Goal: Task Accomplishment & Management: Manage account settings

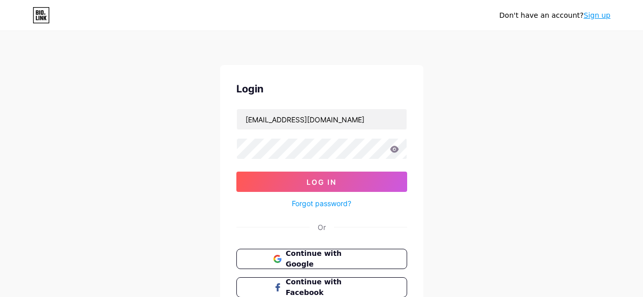
scroll to position [76, 0]
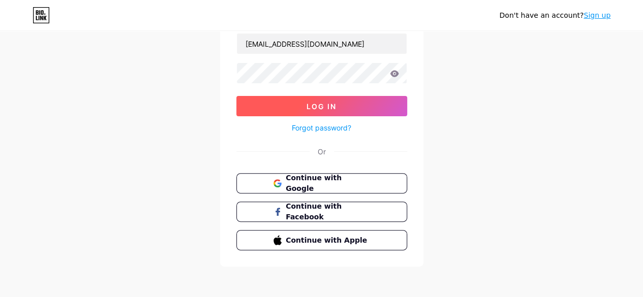
click at [280, 106] on button "Log In" at bounding box center [321, 106] width 171 height 20
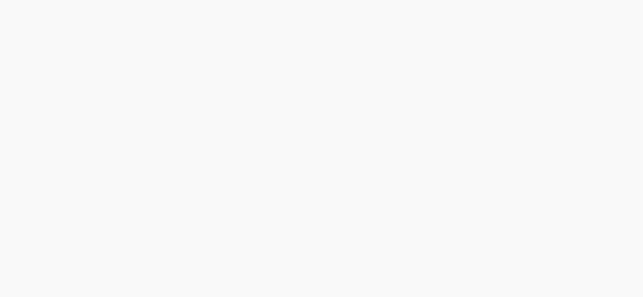
scroll to position [0, 0]
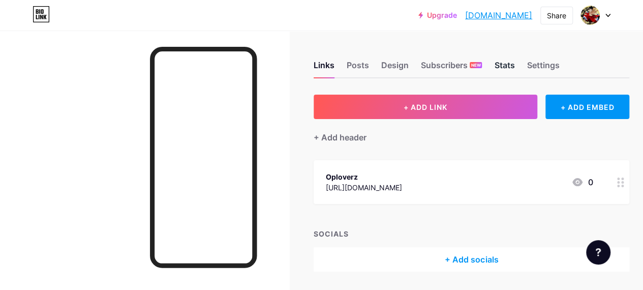
click at [502, 66] on div "Stats" at bounding box center [504, 68] width 20 height 18
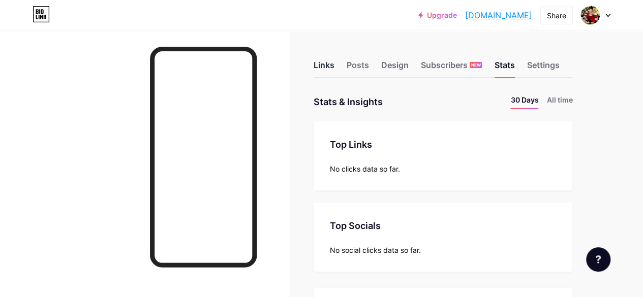
click at [329, 63] on div "Links" at bounding box center [324, 68] width 21 height 18
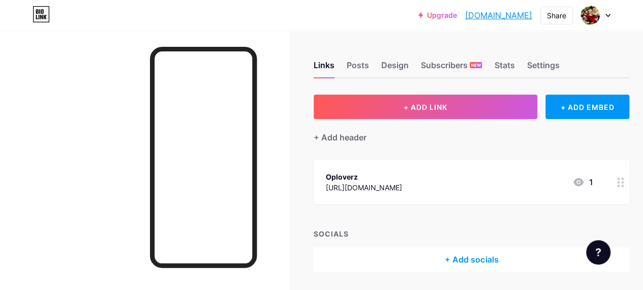
click at [512, 16] on link "[DOMAIN_NAME]" at bounding box center [498, 15] width 67 height 12
click at [607, 16] on icon at bounding box center [608, 15] width 4 height 3
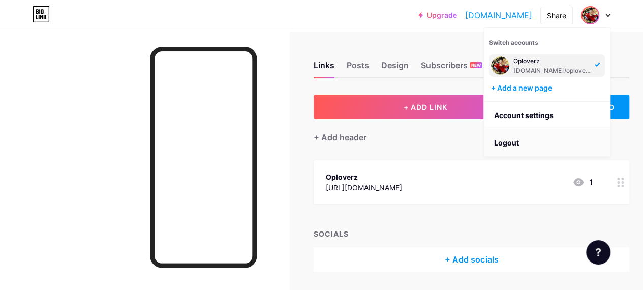
click at [545, 139] on li "Logout" at bounding box center [547, 142] width 126 height 27
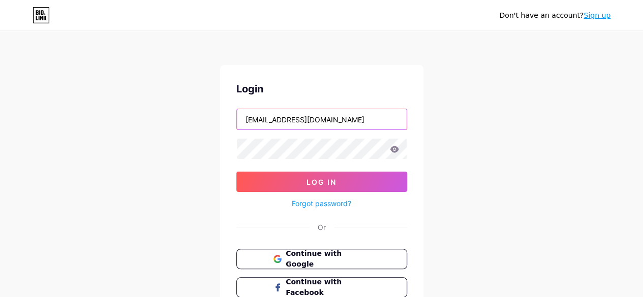
click at [320, 113] on input "[EMAIL_ADDRESS][DOMAIN_NAME]" at bounding box center [322, 119] width 170 height 20
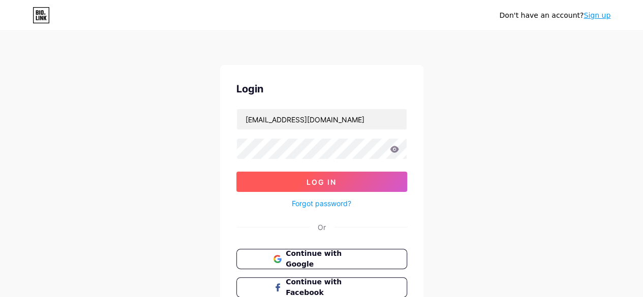
click at [335, 184] on span "Log In" at bounding box center [321, 182] width 30 height 9
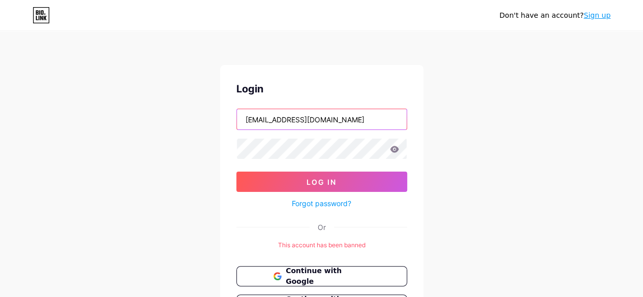
click at [332, 119] on input "[EMAIL_ADDRESS][DOMAIN_NAME]" at bounding box center [322, 119] width 170 height 20
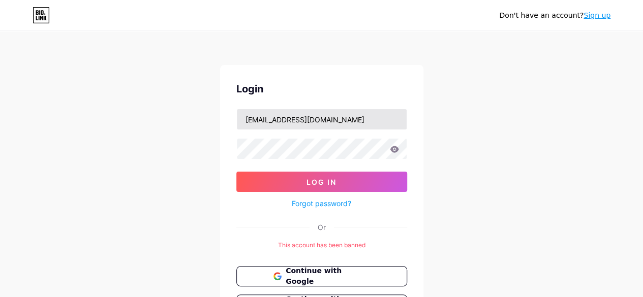
click at [339, 117] on input "[EMAIL_ADDRESS][DOMAIN_NAME]" at bounding box center [322, 119] width 170 height 20
type input "[EMAIL_ADDRESS][DOMAIN_NAME]"
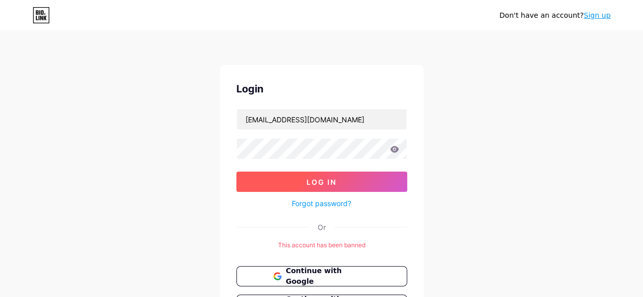
click at [338, 184] on button "Log In" at bounding box center [321, 182] width 171 height 20
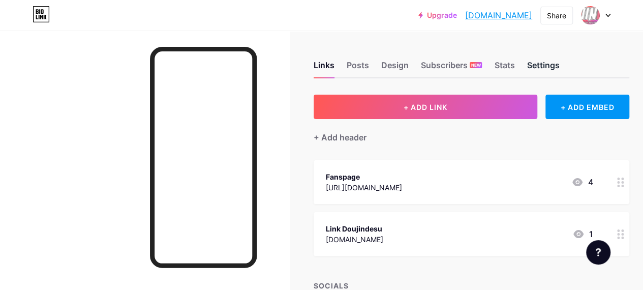
click at [555, 63] on div "Settings" at bounding box center [542, 68] width 33 height 18
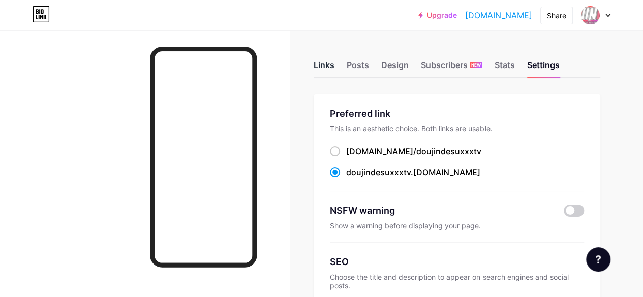
click at [324, 66] on div "Links" at bounding box center [324, 68] width 21 height 18
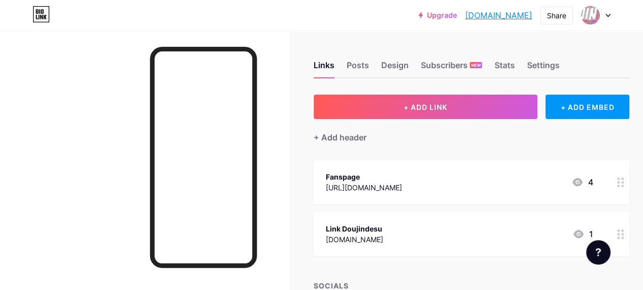
click at [605, 21] on div at bounding box center [595, 15] width 29 height 18
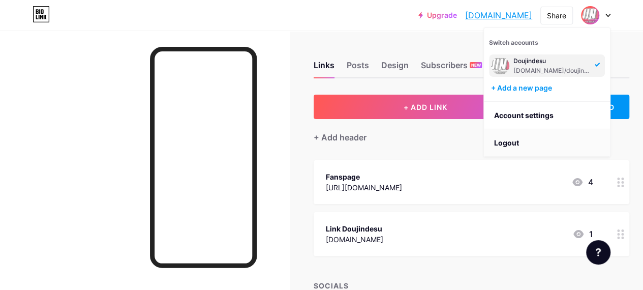
click at [533, 142] on li "Logout" at bounding box center [547, 142] width 126 height 27
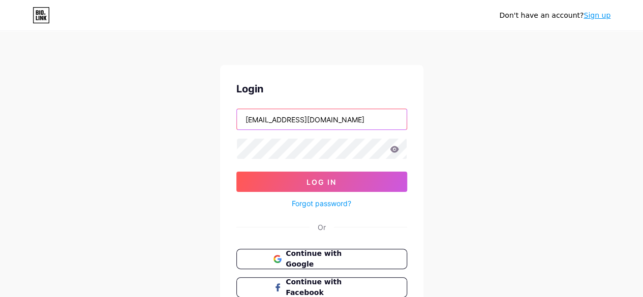
click at [351, 120] on input "[EMAIL_ADDRESS][DOMAIN_NAME]" at bounding box center [322, 119] width 170 height 20
type input "[EMAIL_ADDRESS][DOMAIN_NAME]"
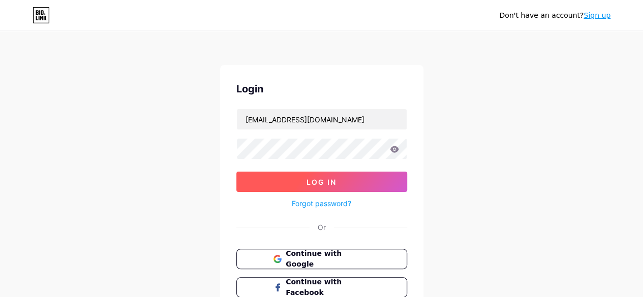
click at [350, 183] on button "Log In" at bounding box center [321, 182] width 171 height 20
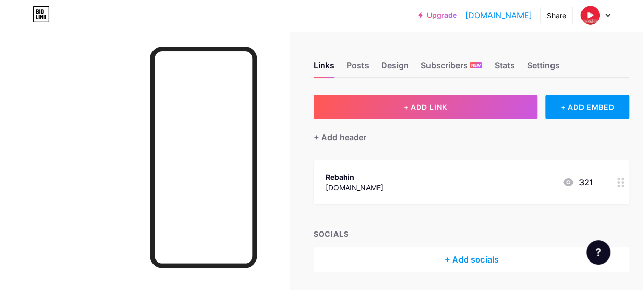
click at [368, 180] on div "Rebahin" at bounding box center [354, 176] width 57 height 11
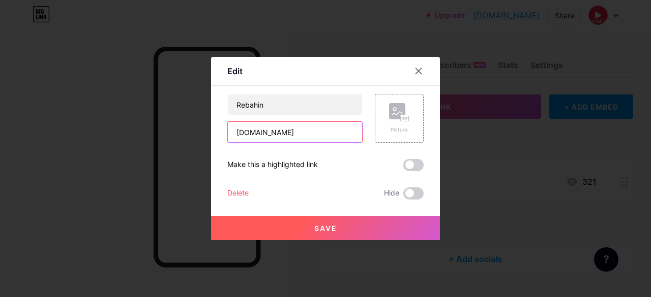
click at [318, 125] on input "[DOMAIN_NAME]" at bounding box center [295, 132] width 134 height 20
click at [263, 130] on input "[DOMAIN_NAME]" at bounding box center [295, 132] width 134 height 20
type input "[DOMAIN_NAME]"
click at [323, 235] on button "Save" at bounding box center [325, 228] width 229 height 24
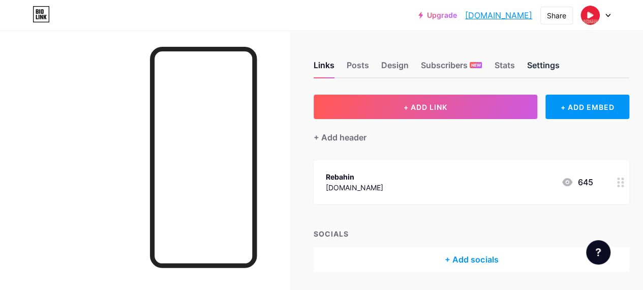
click at [547, 69] on div "Settings" at bounding box center [542, 68] width 33 height 18
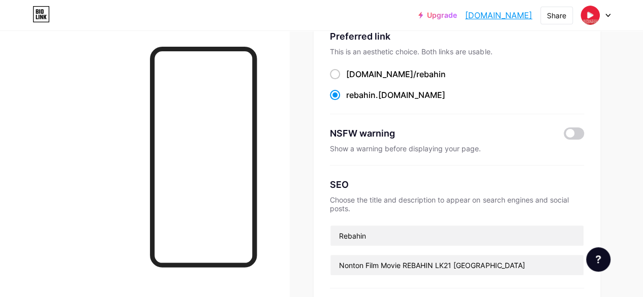
scroll to position [152, 0]
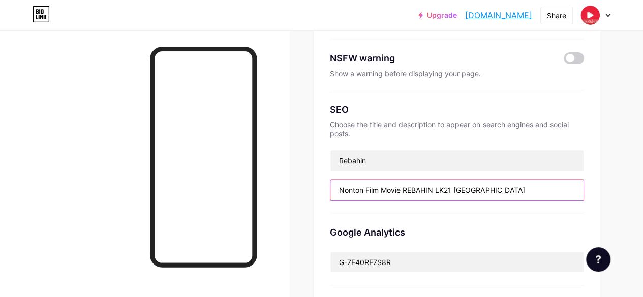
click at [529, 185] on input "Nonton Film Movie REBAHIN LK21 [GEOGRAPHIC_DATA]" at bounding box center [456, 190] width 253 height 20
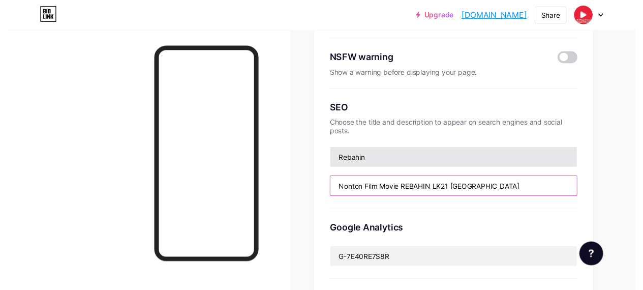
scroll to position [0, 0]
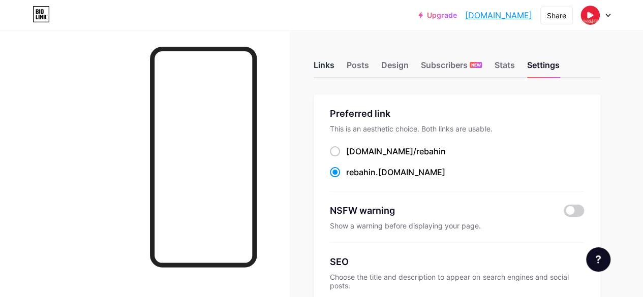
click at [330, 65] on div "Links" at bounding box center [324, 68] width 21 height 18
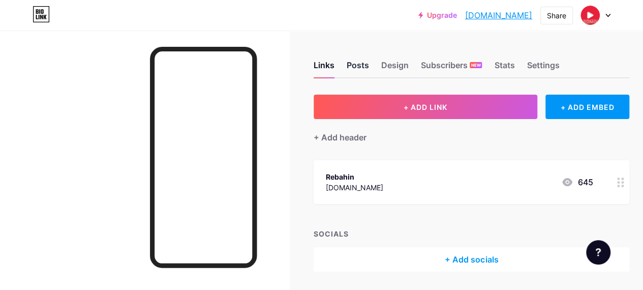
click at [366, 60] on div "Posts" at bounding box center [358, 68] width 22 height 18
click at [405, 65] on div "Design" at bounding box center [394, 68] width 27 height 18
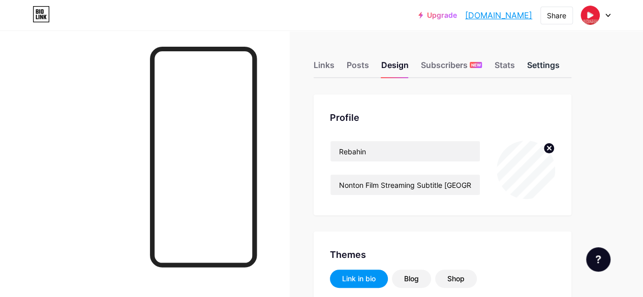
click at [542, 68] on div "Settings" at bounding box center [542, 68] width 33 height 18
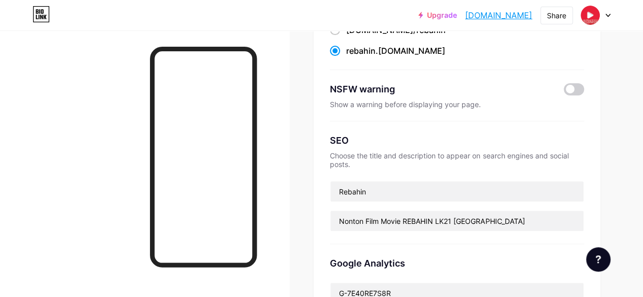
scroll to position [203, 0]
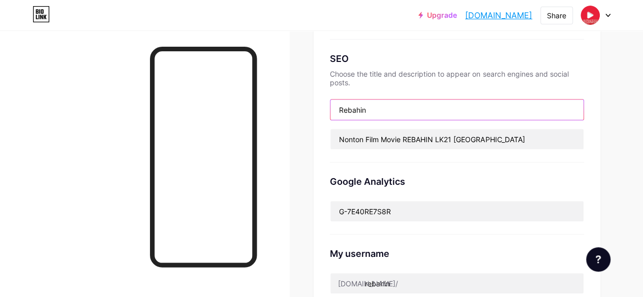
click at [453, 108] on input "Rebahin" at bounding box center [456, 110] width 253 height 20
click at [405, 113] on input "Rebahin" at bounding box center [456, 110] width 253 height 20
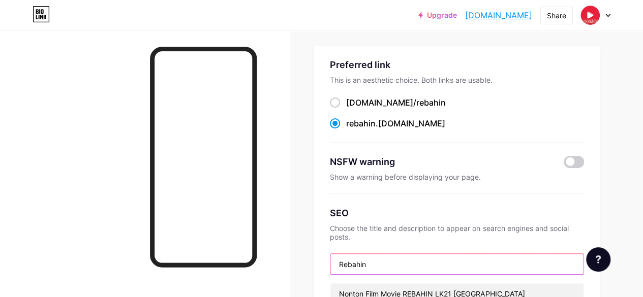
scroll to position [0, 0]
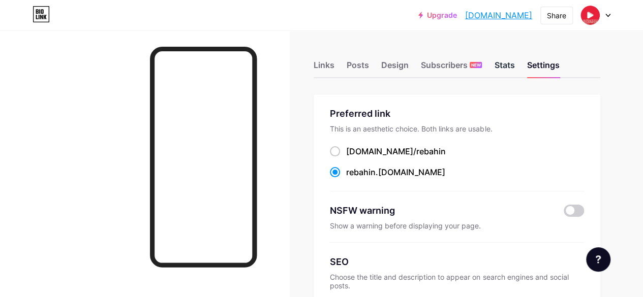
click at [510, 66] on div "Stats" at bounding box center [504, 68] width 20 height 18
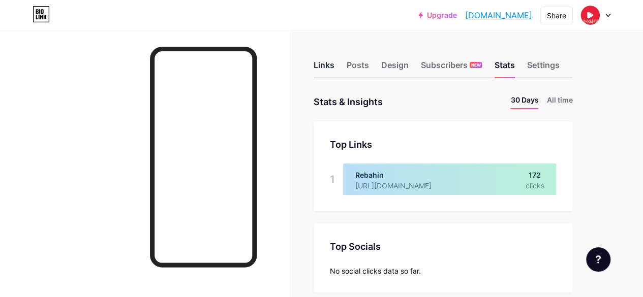
click at [332, 67] on div "Links" at bounding box center [324, 68] width 21 height 18
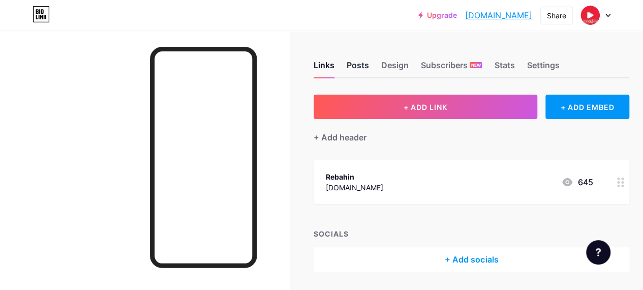
click at [359, 65] on div "Posts" at bounding box center [358, 68] width 22 height 18
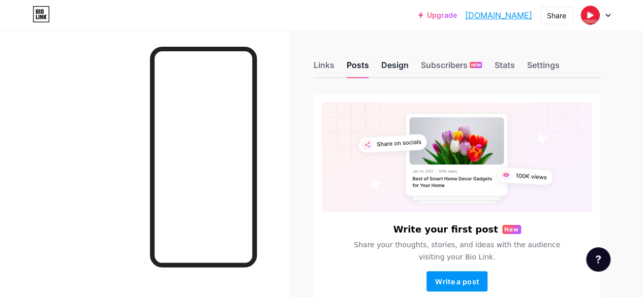
click at [401, 59] on div "Design" at bounding box center [394, 68] width 27 height 18
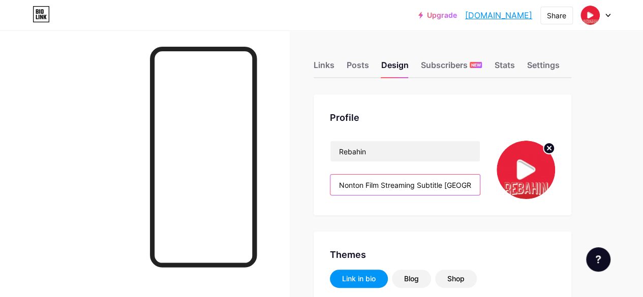
click at [402, 179] on input "Nonton Film Streaming Subtitle [GEOGRAPHIC_DATA]" at bounding box center [404, 185] width 149 height 20
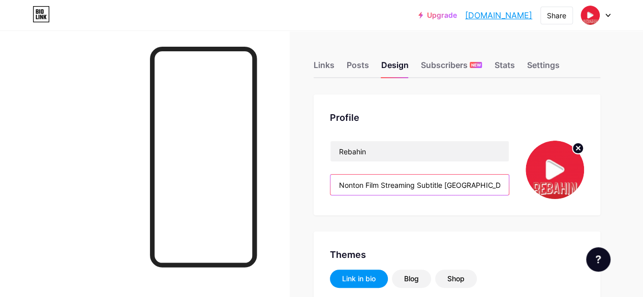
drag, startPoint x: 385, startPoint y: 178, endPoint x: 481, endPoint y: 178, distance: 96.1
click at [481, 178] on input "Nonton Film Streaming Subtitle [GEOGRAPHIC_DATA]" at bounding box center [419, 185] width 178 height 20
click at [424, 183] on input "Nonton Film Streaming Subtitle [GEOGRAPHIC_DATA]" at bounding box center [419, 185] width 178 height 20
click at [415, 183] on input "Nonton Film Streaming Subtitle [GEOGRAPHIC_DATA]" at bounding box center [419, 185] width 178 height 20
click at [416, 183] on input "Nonton Film Streaming Subtitle [GEOGRAPHIC_DATA]" at bounding box center [419, 185] width 178 height 20
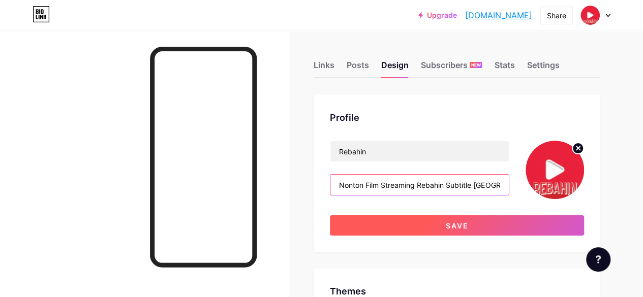
type input "Nonton Film Streaming Rebahin Subtitle [GEOGRAPHIC_DATA]"
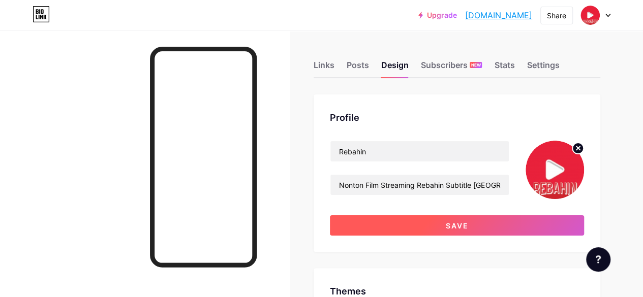
click at [452, 227] on span "Save" at bounding box center [457, 226] width 23 height 9
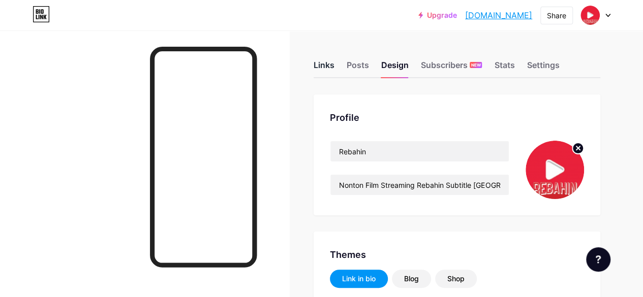
click at [333, 72] on div "Links" at bounding box center [324, 68] width 21 height 18
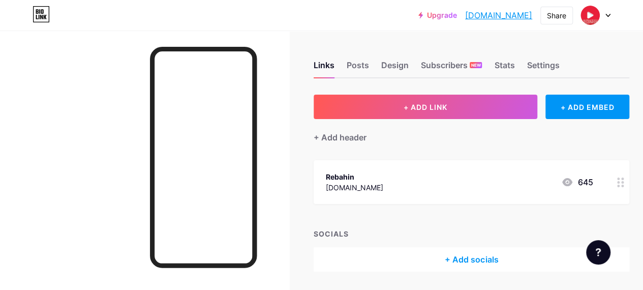
click at [607, 12] on div at bounding box center [595, 15] width 29 height 18
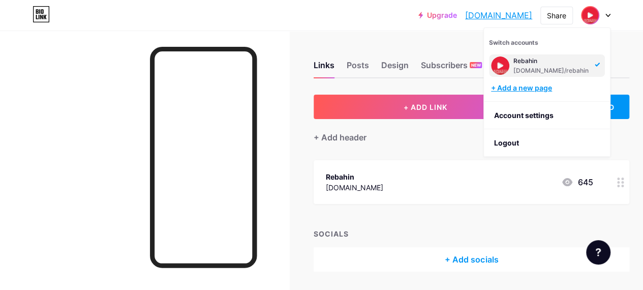
click at [544, 89] on div "+ Add a new page" at bounding box center [548, 88] width 114 height 10
